Goal: Task Accomplishment & Management: Manage account settings

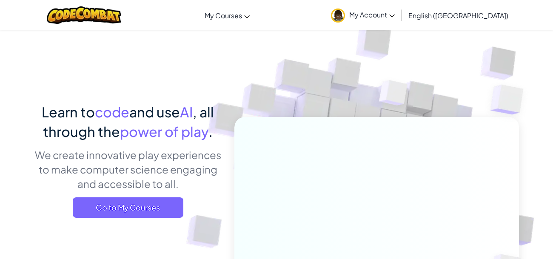
click at [395, 18] on span "My Account" at bounding box center [371, 14] width 45 height 9
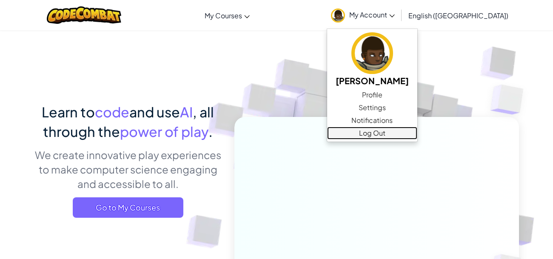
click at [417, 133] on link "Log Out" at bounding box center [372, 133] width 90 height 13
